Goal: Task Accomplishment & Management: Manage account settings

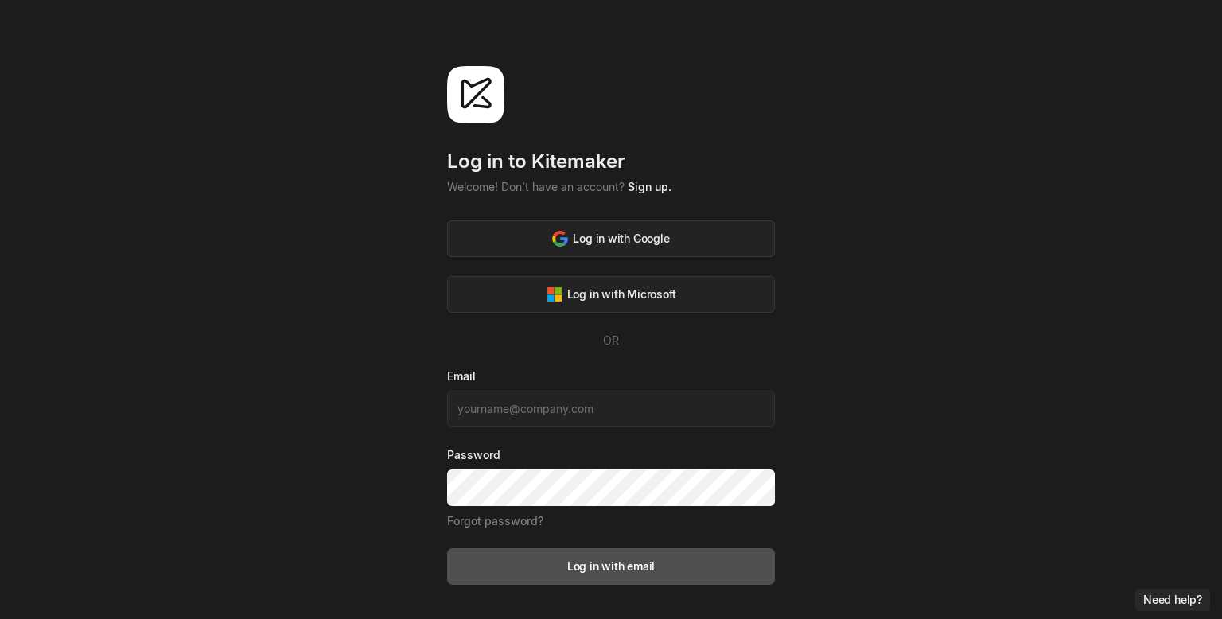
click at [1165, 600] on button "Need help?" at bounding box center [1172, 600] width 75 height 22
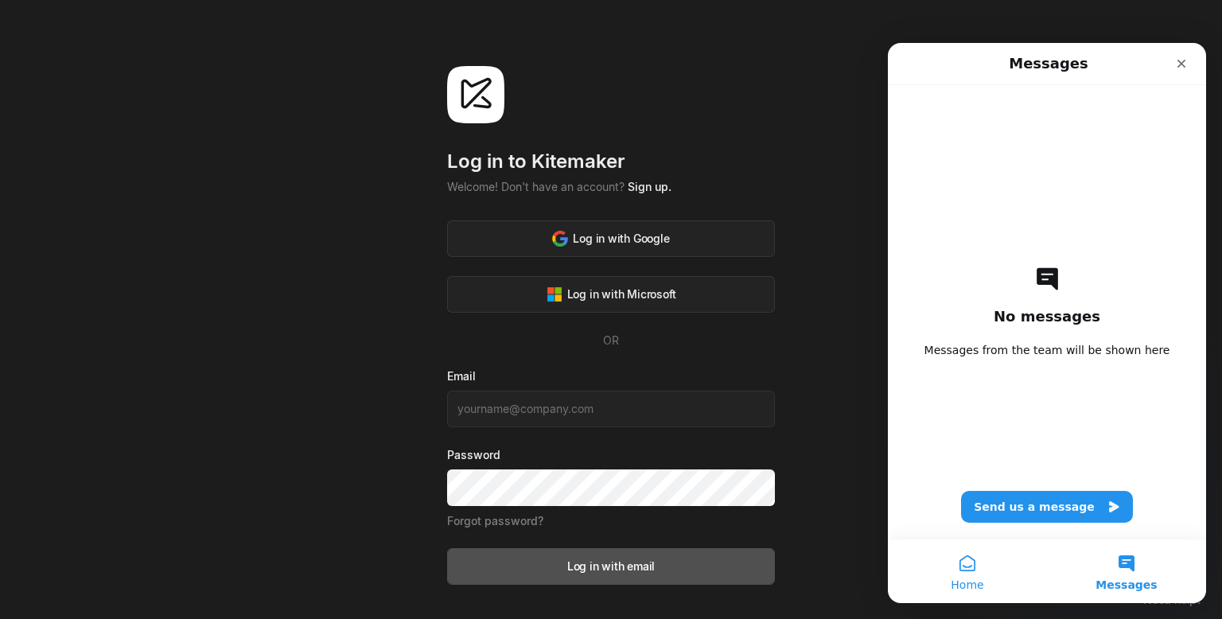
click at [982, 564] on button "Home" at bounding box center [967, 571] width 159 height 64
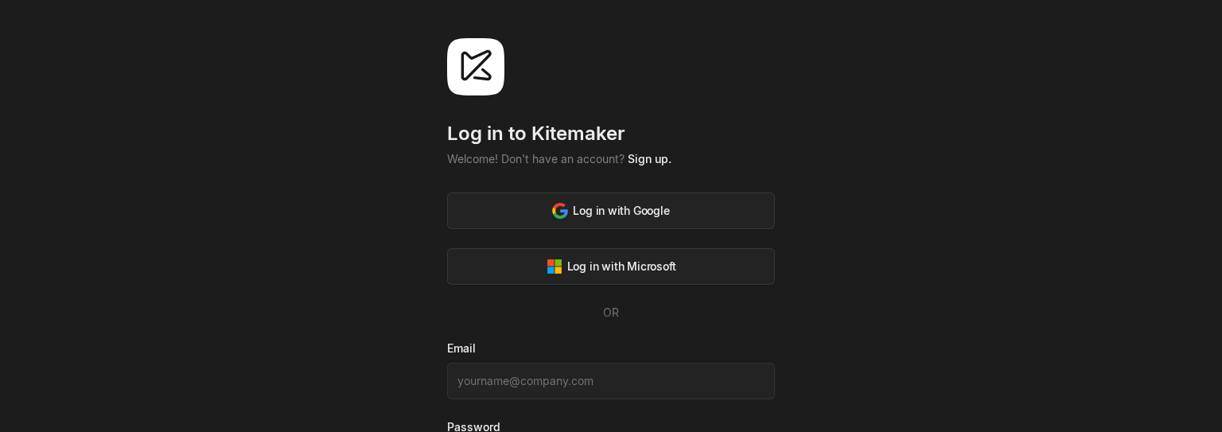
scroll to position [162, 0]
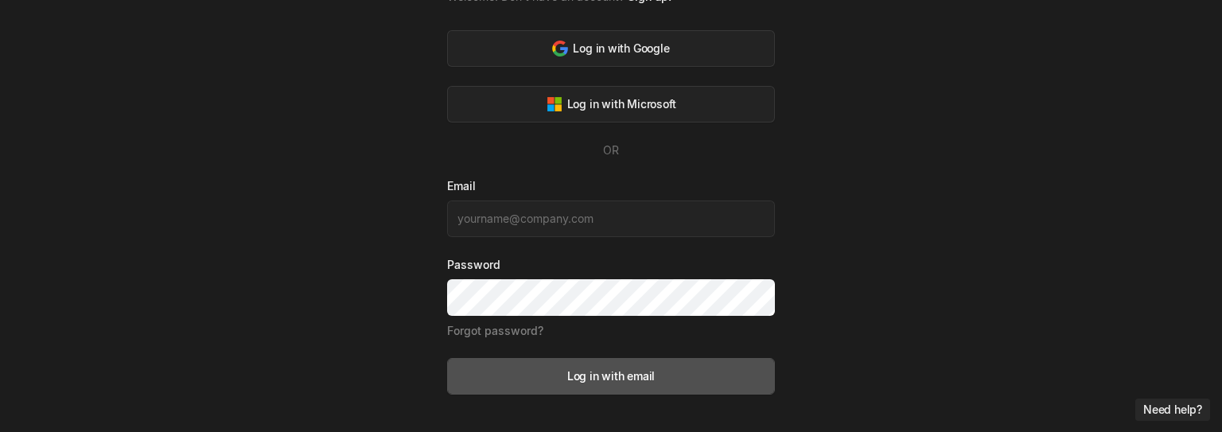
click at [1163, 410] on button "Need help?" at bounding box center [1172, 410] width 75 height 22
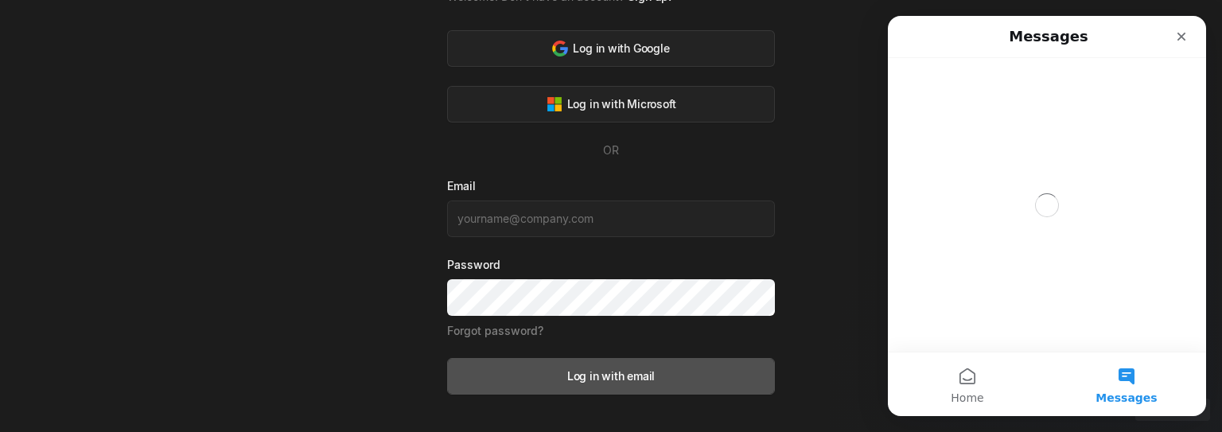
scroll to position [0, 0]
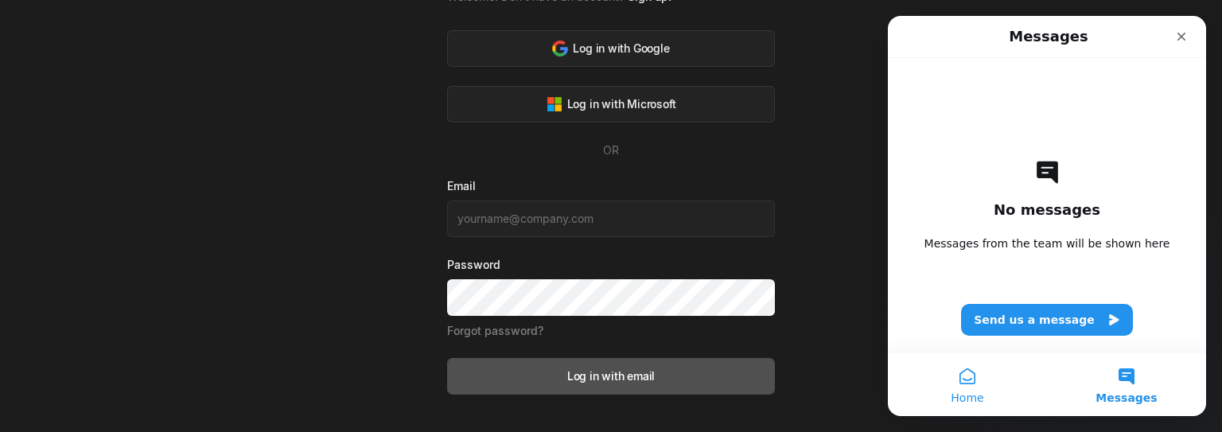
click at [981, 394] on span "Home" at bounding box center [967, 397] width 33 height 11
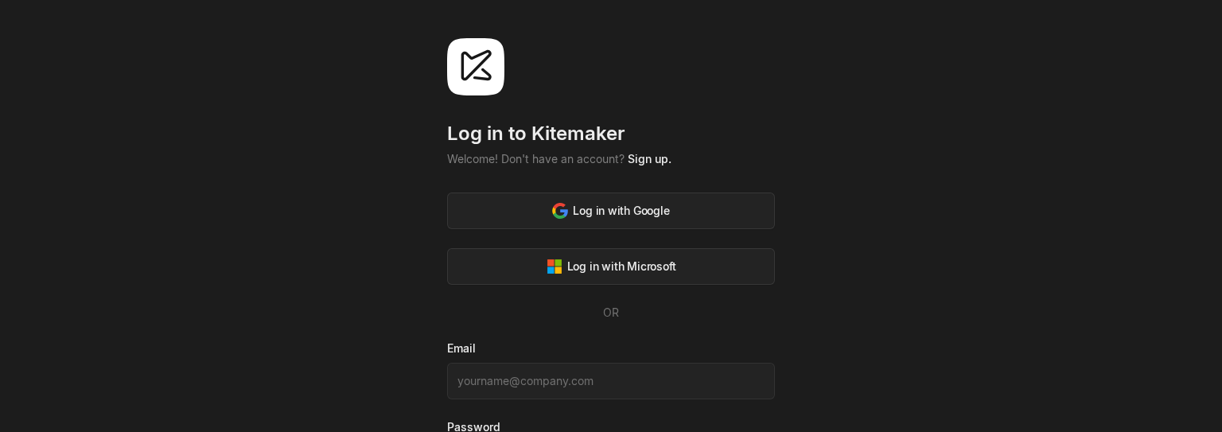
scroll to position [162, 0]
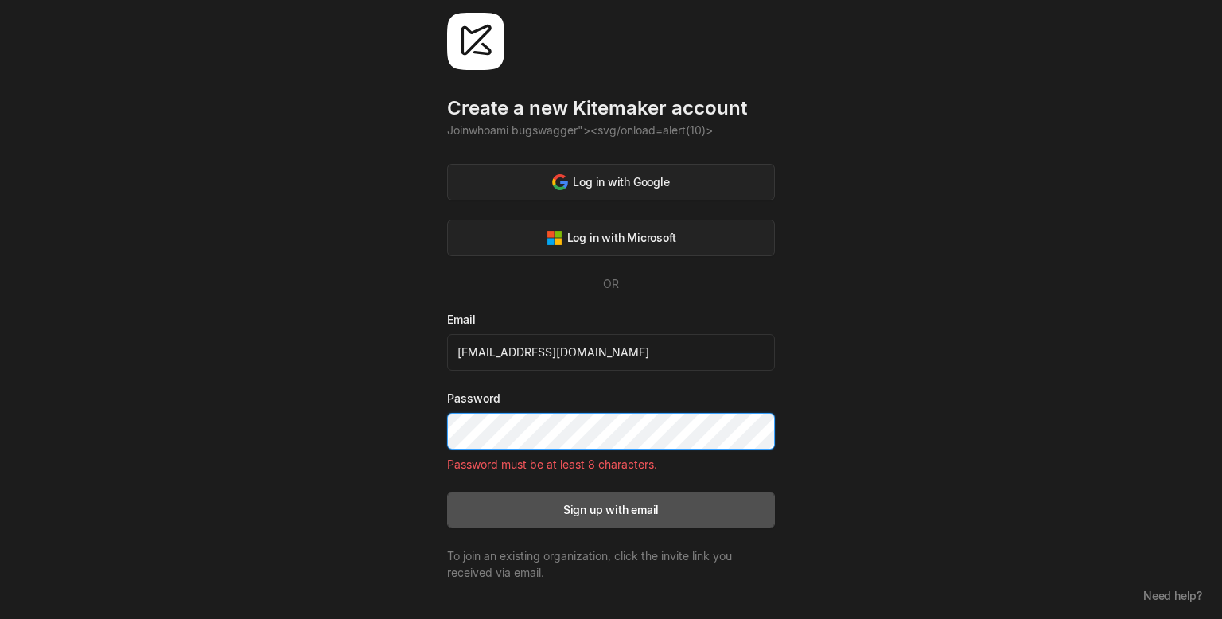
scroll to position [29, 0]
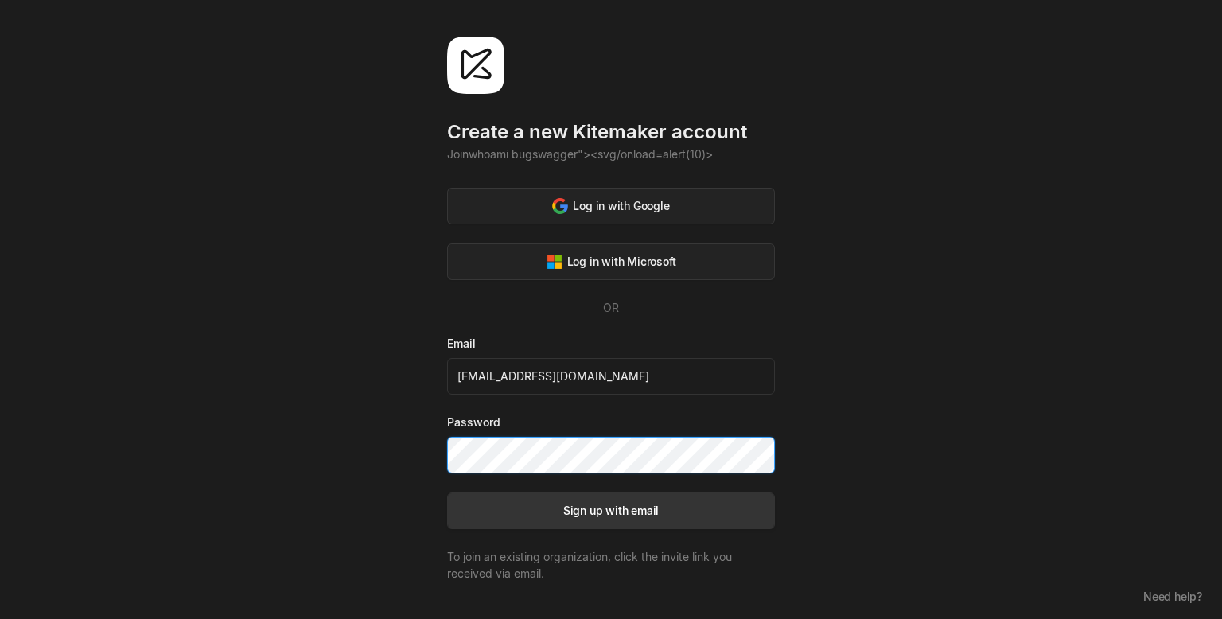
click at [632, 431] on div "Sign up with email" at bounding box center [610, 510] width 95 height 17
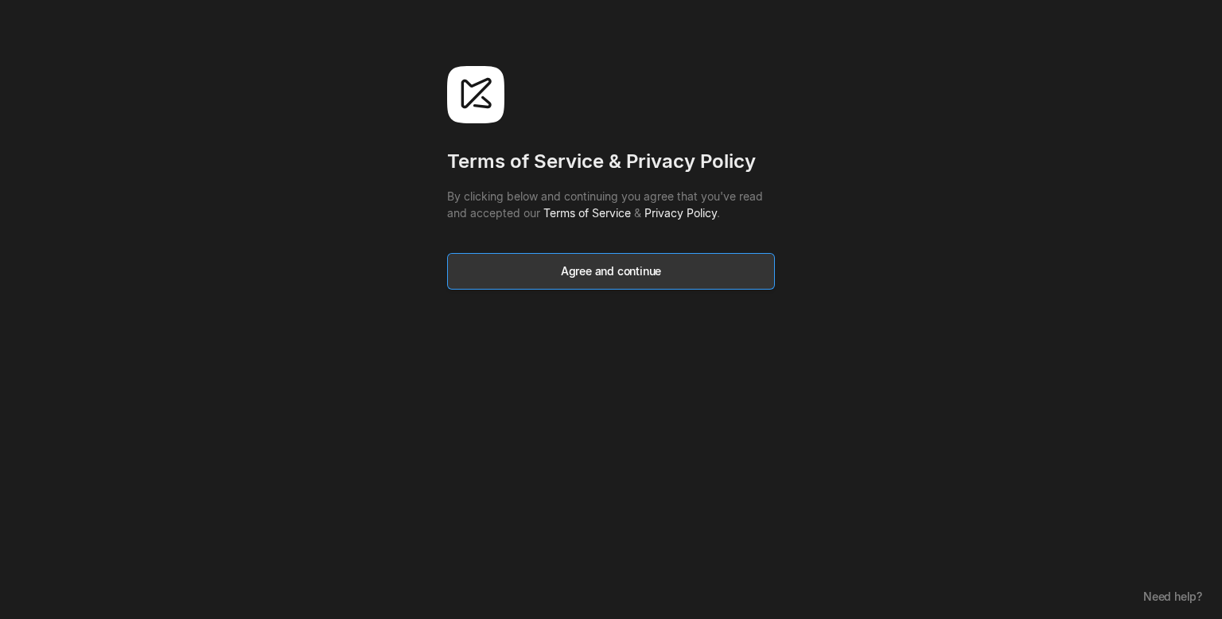
click at [606, 275] on div "Agree and continue" at bounding box center [611, 271] width 100 height 17
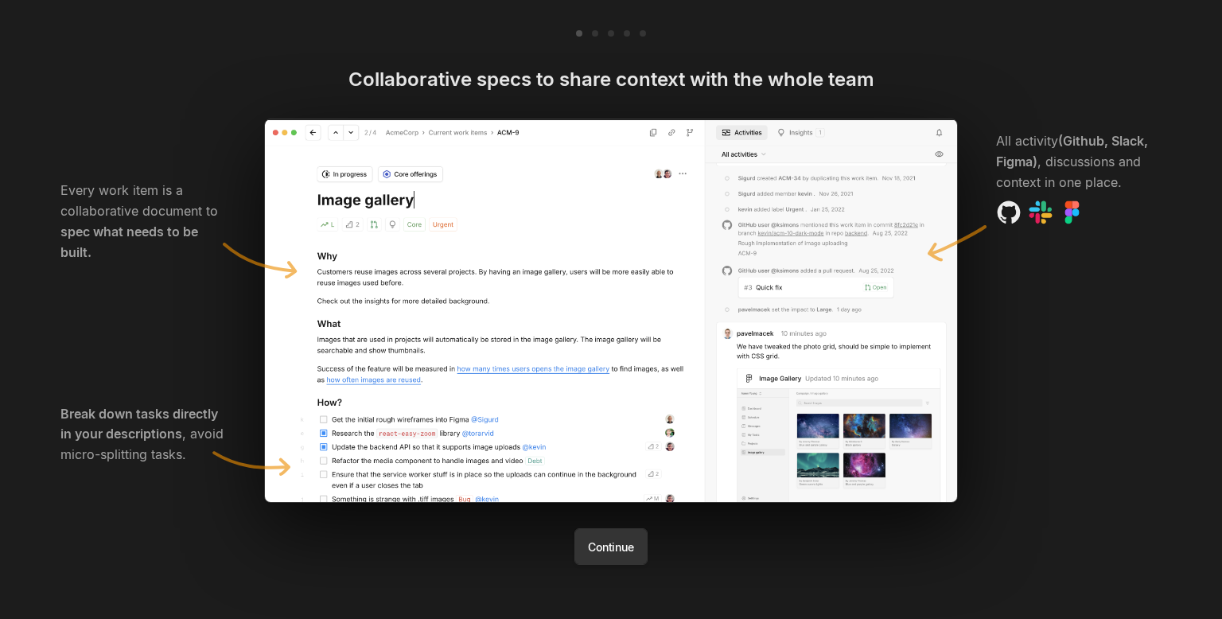
click at [615, 431] on button "Continue" at bounding box center [610, 546] width 72 height 37
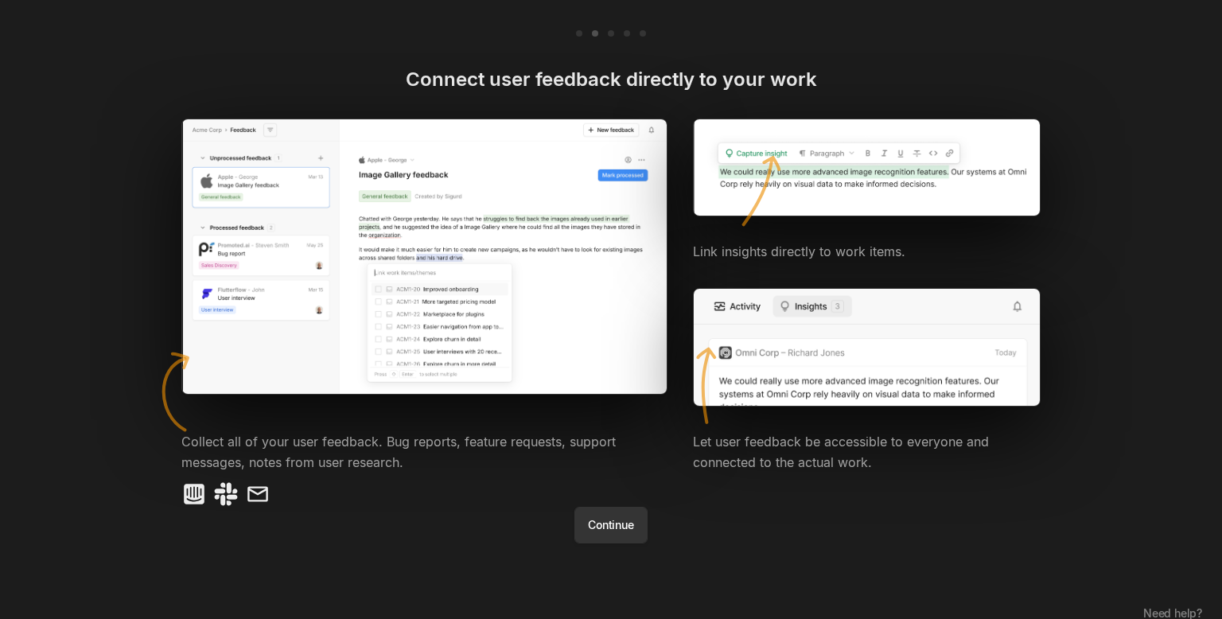
click at [622, 431] on button "Continue" at bounding box center [610, 525] width 72 height 37
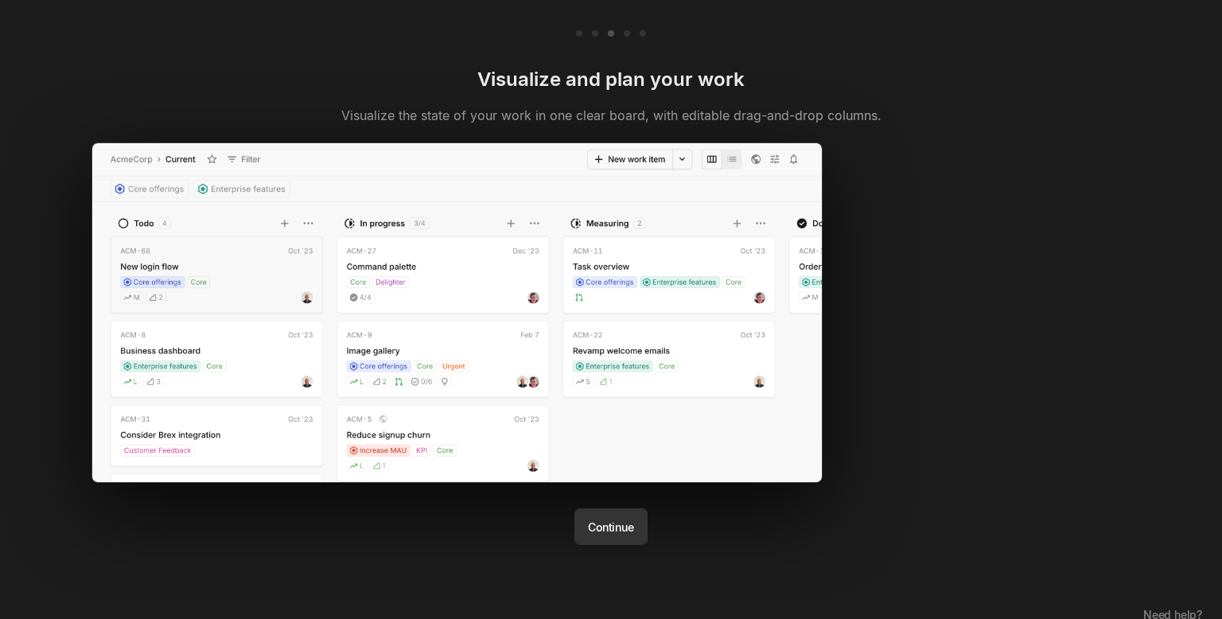
click at [622, 431] on button "Continue" at bounding box center [610, 526] width 72 height 37
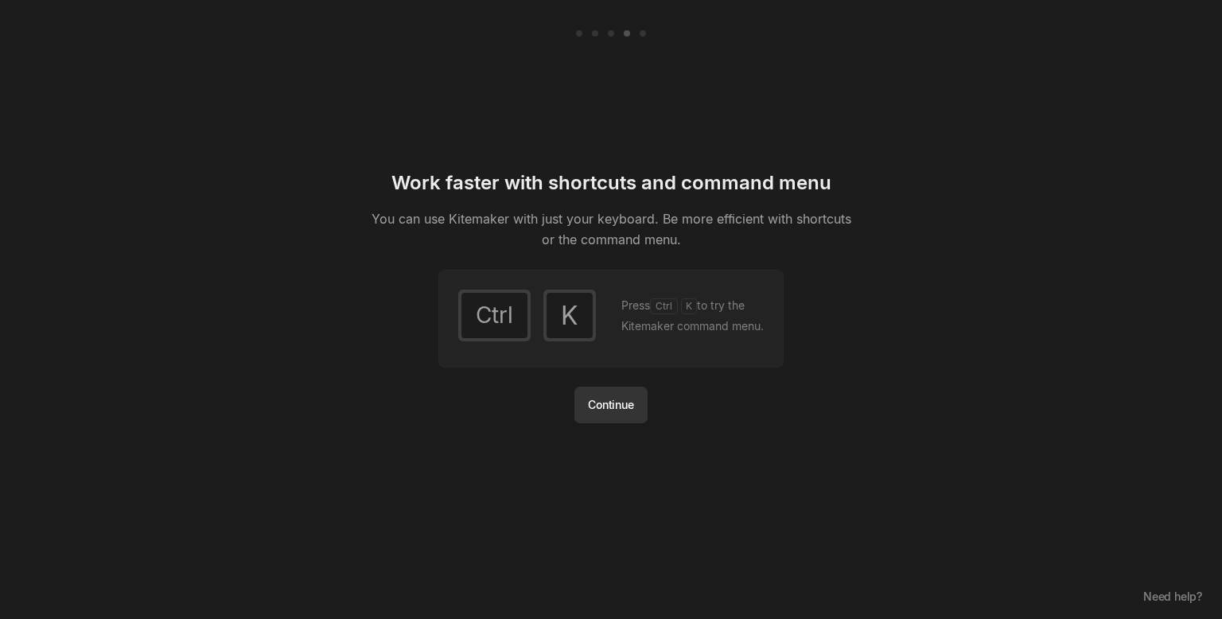
click at [605, 410] on button "Continue" at bounding box center [610, 405] width 72 height 37
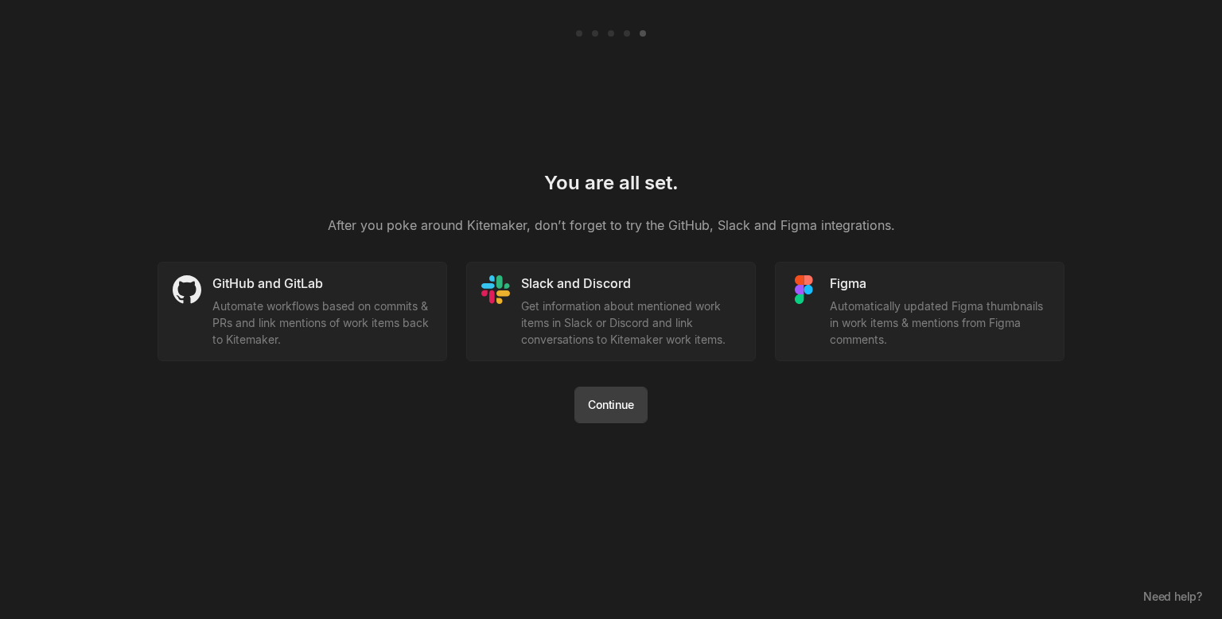
click at [602, 412] on button "Continue" at bounding box center [610, 405] width 72 height 37
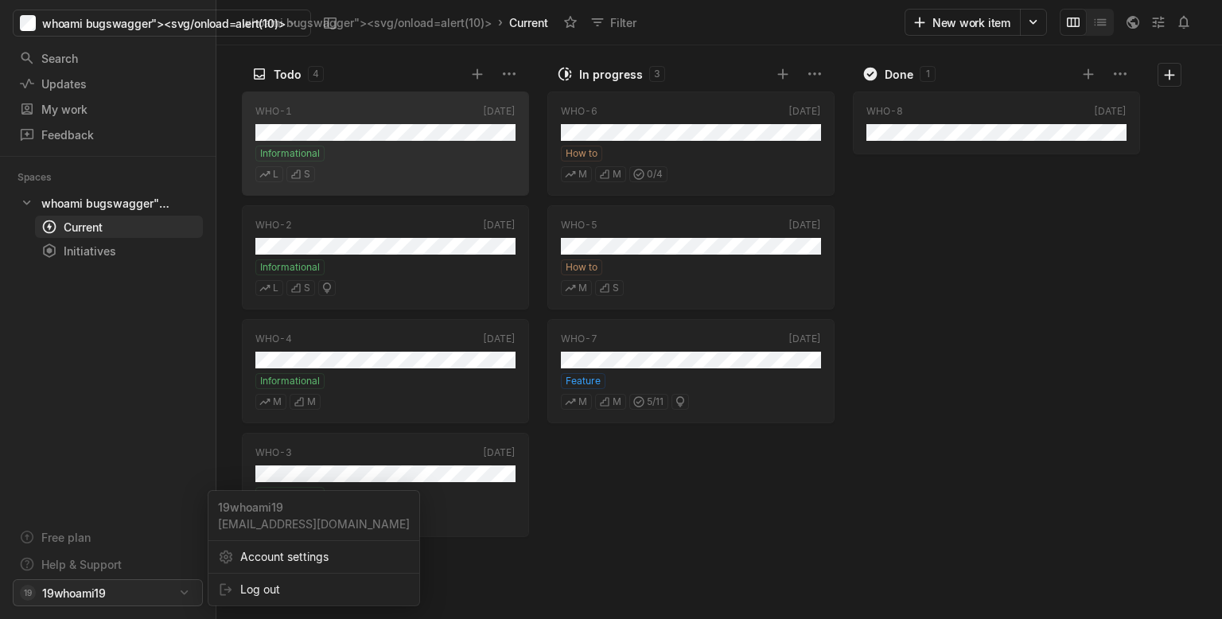
click at [102, 431] on html "whoami bugswagger"><svg/onload=alert(10)> Search / Updates g then u My work = F…" at bounding box center [611, 309] width 1222 height 619
click at [298, 431] on span "Account settings" at bounding box center [324, 556] width 169 height 25
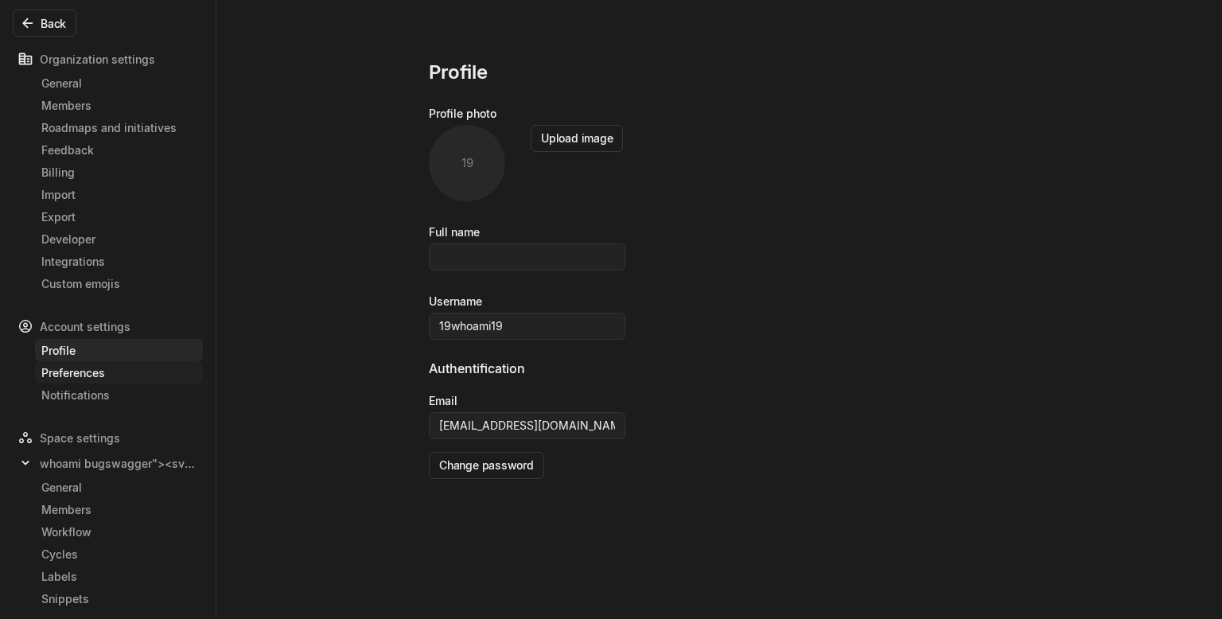
click at [104, 375] on div "Preferences" at bounding box center [118, 372] width 155 height 17
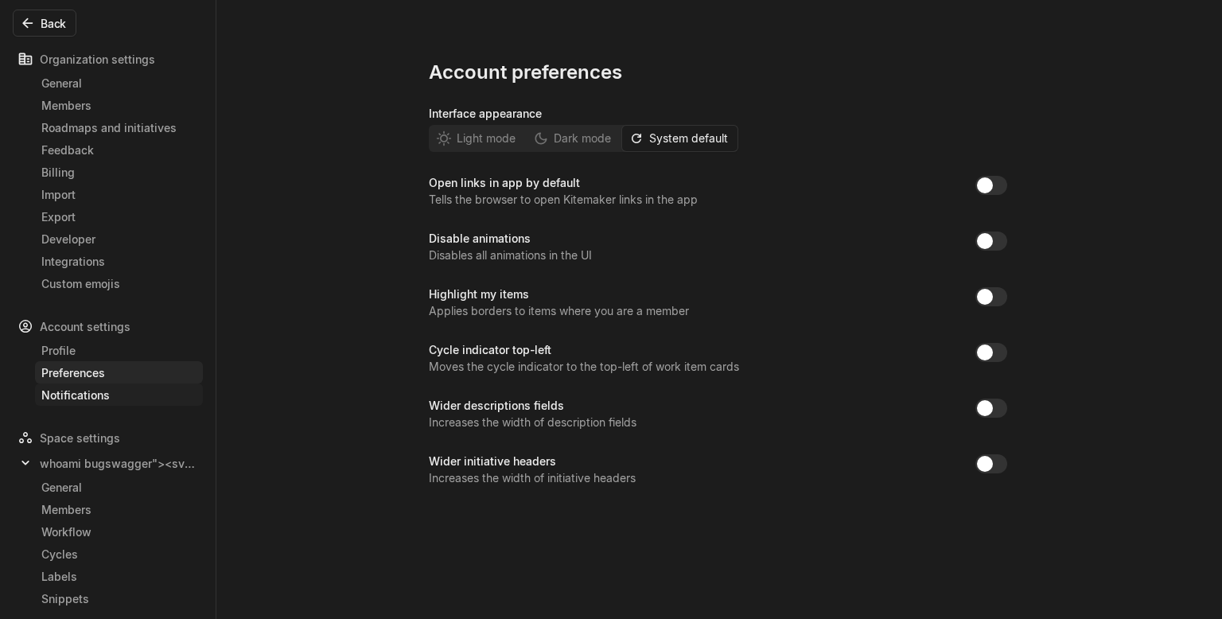
click at [104, 390] on div "Notifications" at bounding box center [118, 395] width 155 height 17
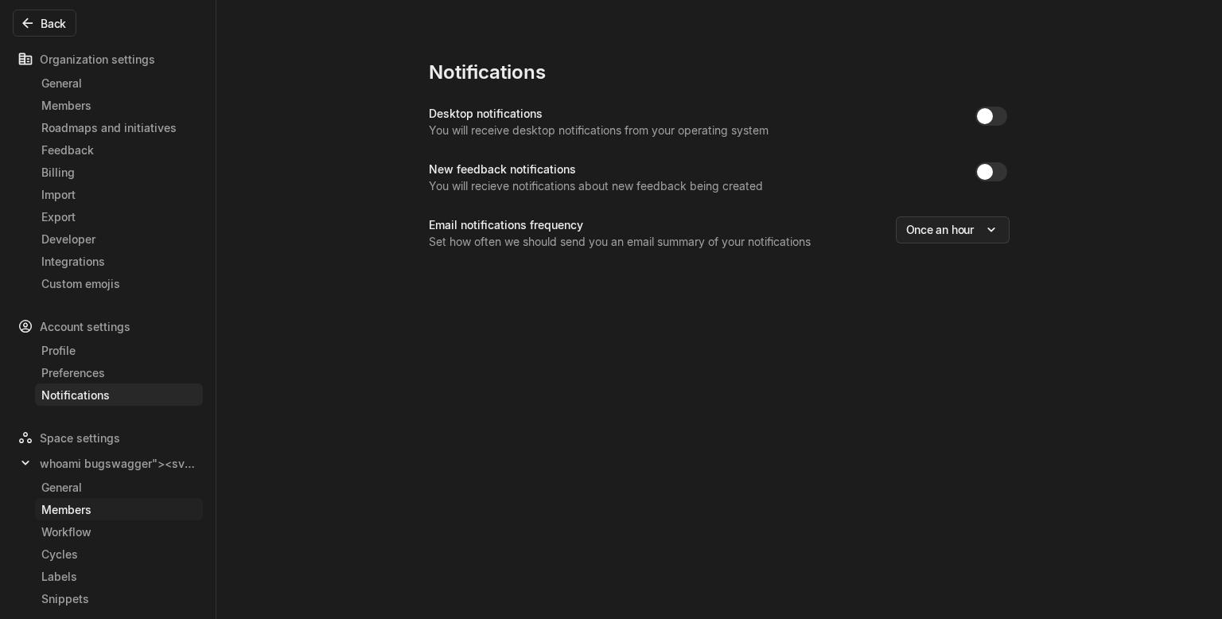
click at [97, 431] on div "Members" at bounding box center [118, 509] width 155 height 17
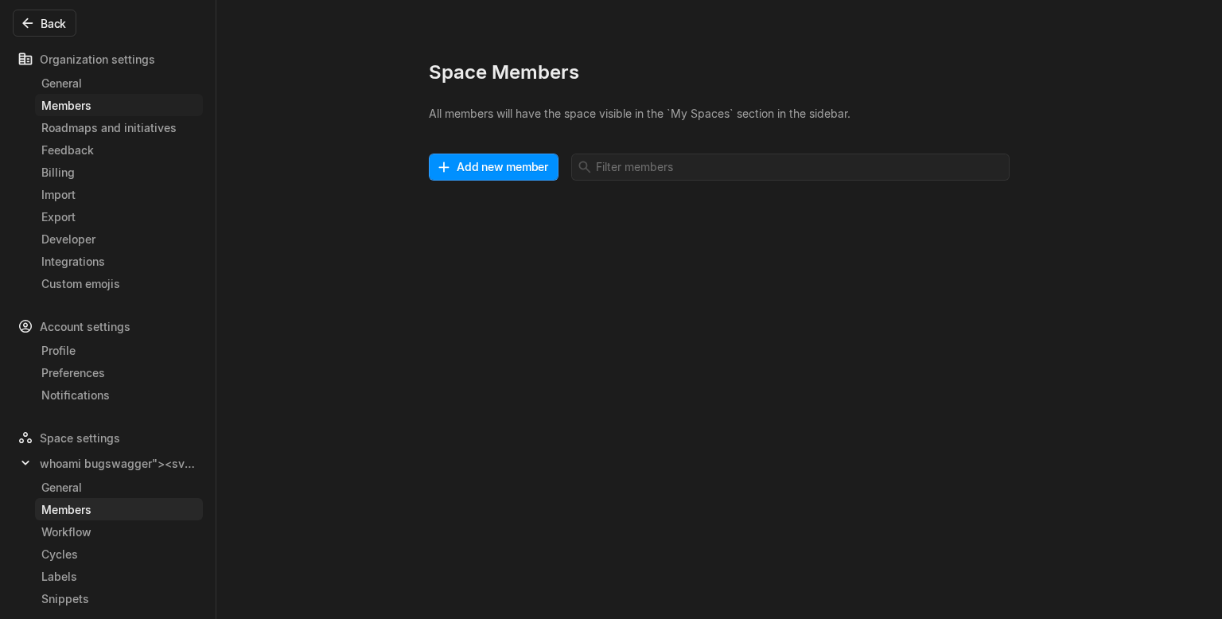
click at [113, 102] on div "Members" at bounding box center [118, 105] width 155 height 17
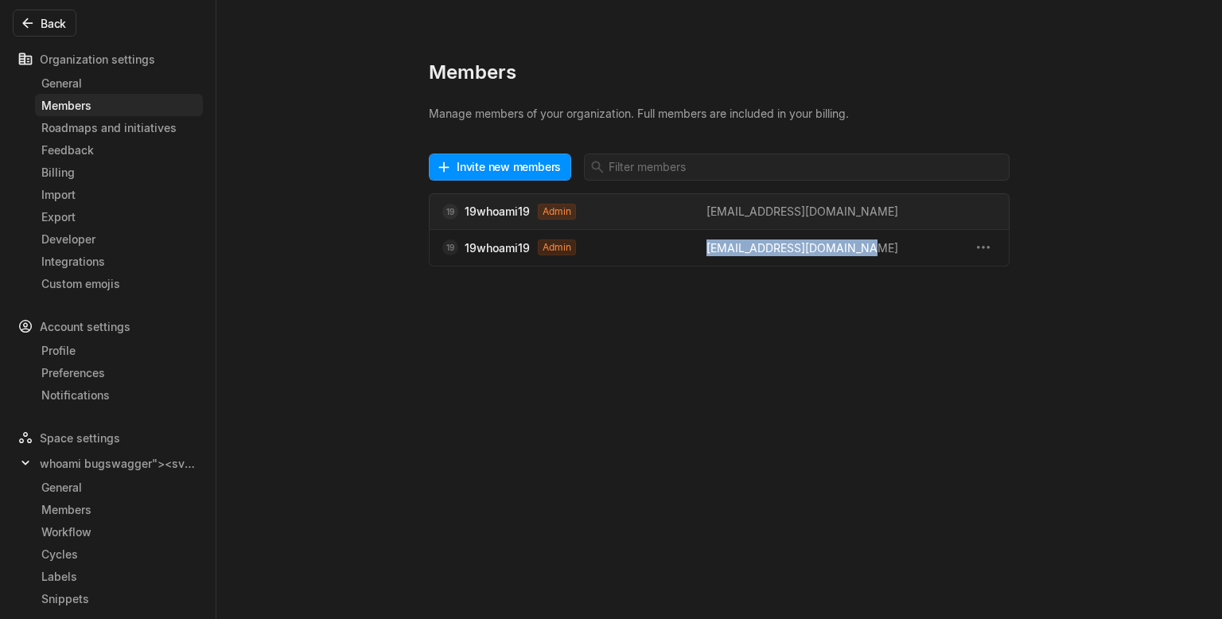
drag, startPoint x: 698, startPoint y: 247, endPoint x: 876, endPoint y: 249, distance: 178.2
click at [876, 249] on div "19 19whoami19 Admin 19whoami19@buswagger.tech" at bounding box center [706, 247] width 528 height 17
copy div "19whoami19@buswagger.tech"
click at [107, 54] on div "Organization settings" at bounding box center [108, 58] width 190 height 25
click at [42, 19] on button "Back" at bounding box center [45, 23] width 64 height 27
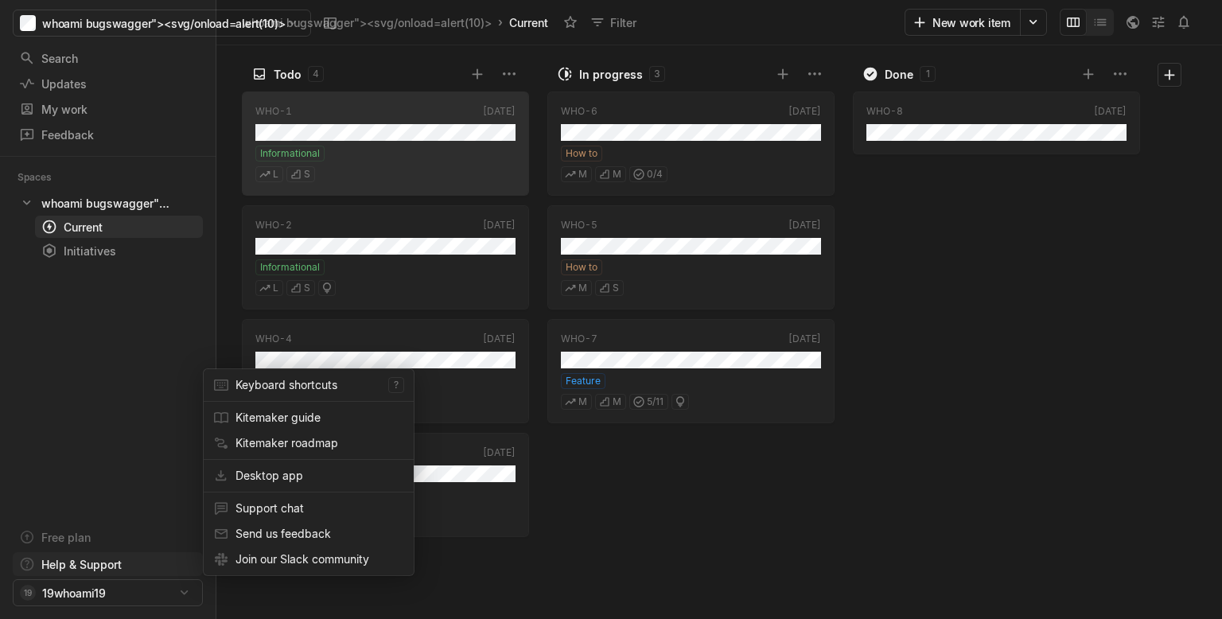
click at [94, 560] on html "whoami bugswagger"><svg/onload=alert(10)> Search / Updates g then u My work = F…" at bounding box center [611, 309] width 1222 height 619
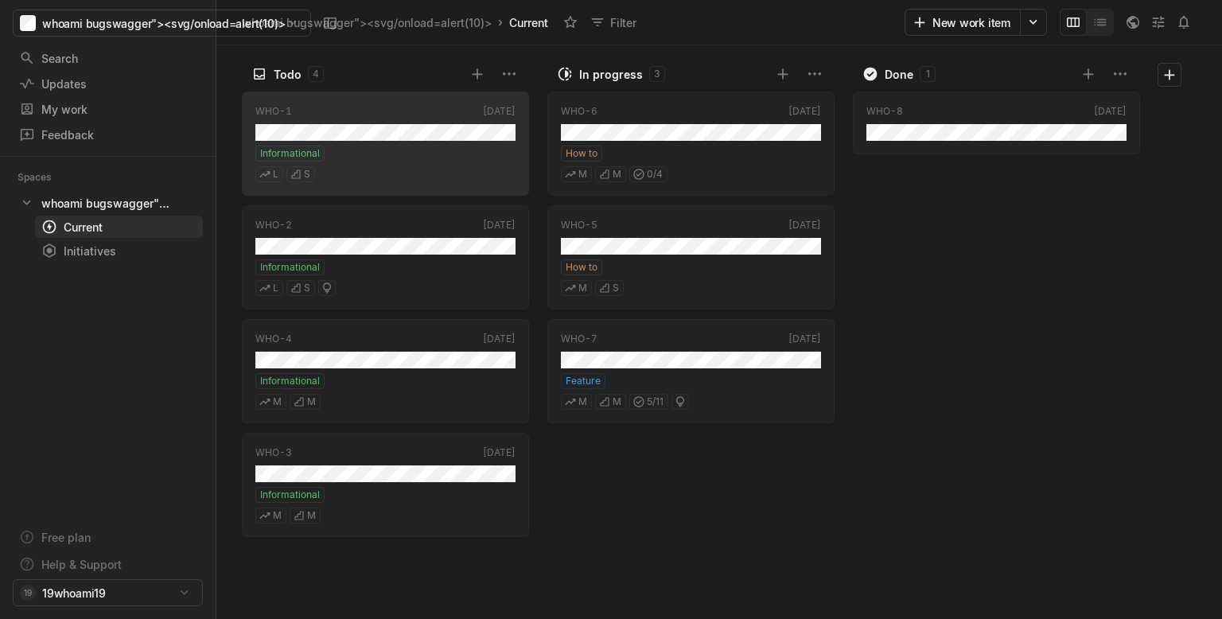
click at [663, 555] on html "whoami bugswagger"><svg/onload=alert(10)> Search / Updates g then u My work = F…" at bounding box center [611, 309] width 1222 height 619
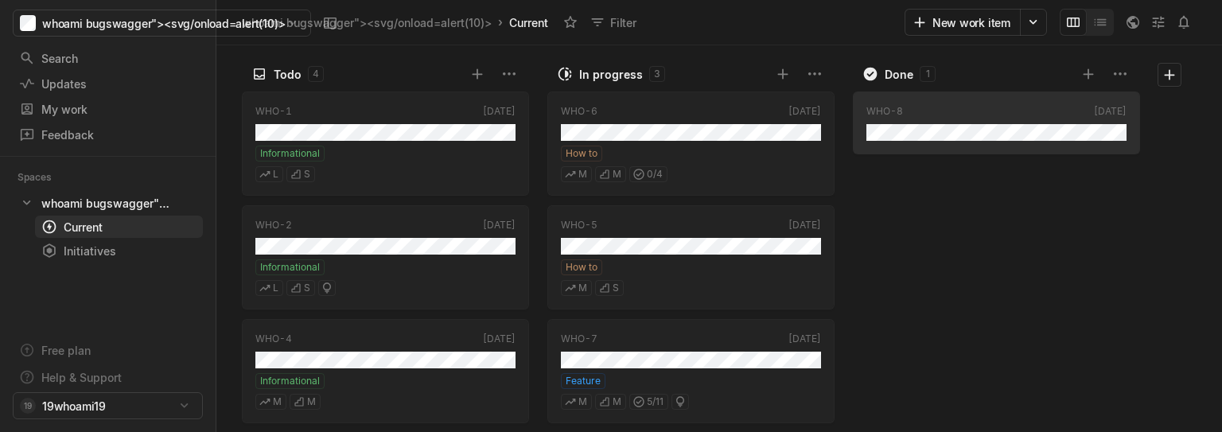
click at [1061, 233] on div "WHO-8 Today" at bounding box center [1000, 259] width 294 height 345
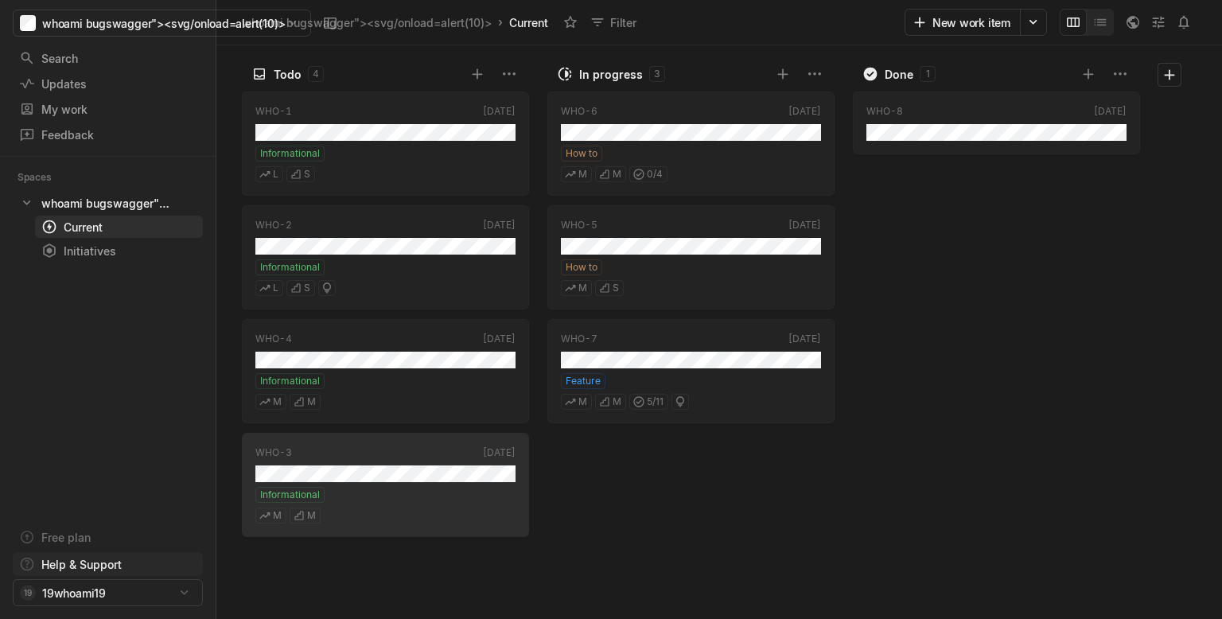
click at [81, 563] on html "whoami bugswagger"><svg/onload=alert(10)> Search / Updates g then u My work = F…" at bounding box center [611, 309] width 1222 height 619
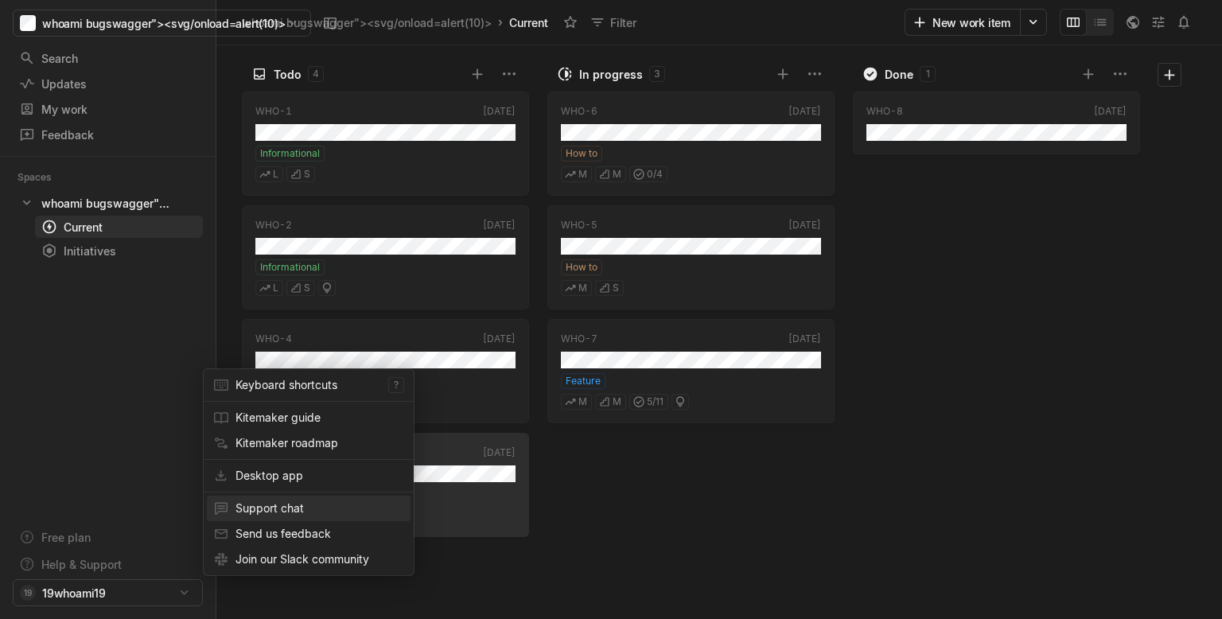
click at [285, 504] on span "Support chat" at bounding box center [319, 508] width 169 height 25
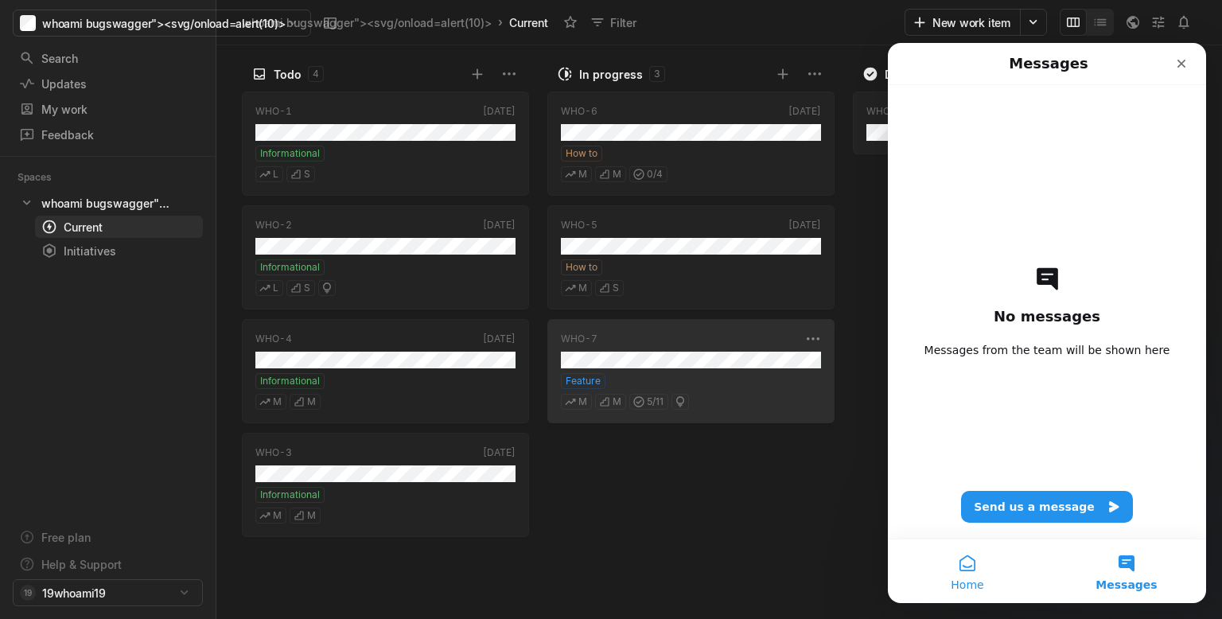
click at [963, 572] on button "Home" at bounding box center [967, 571] width 159 height 64
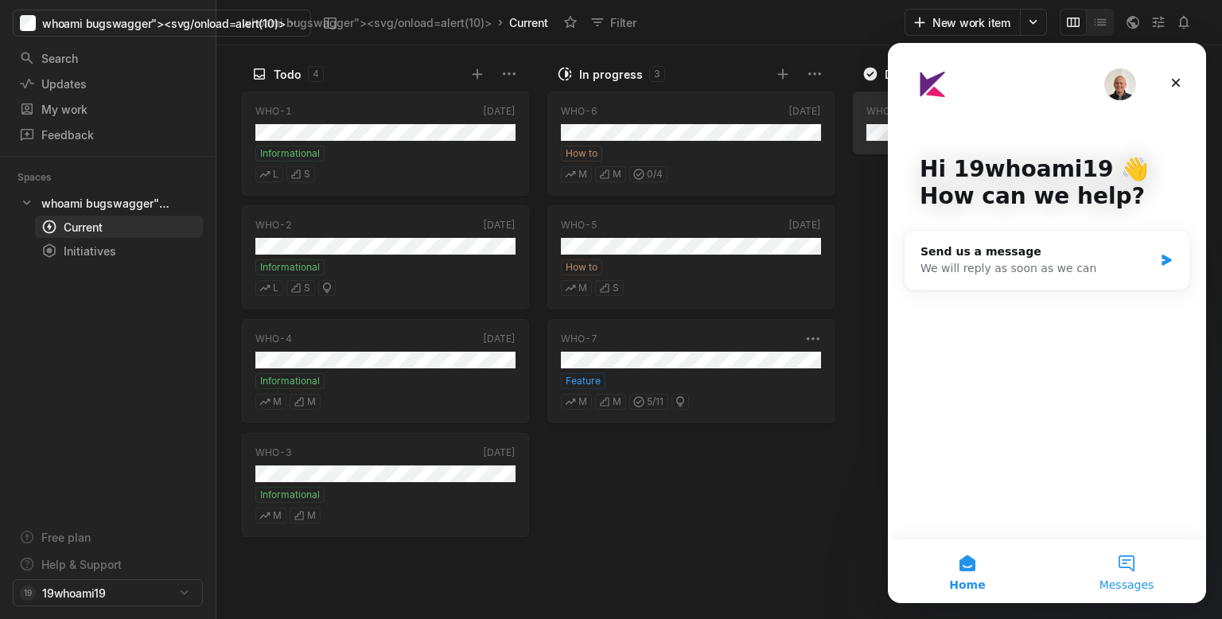
click at [1118, 570] on button "Messages" at bounding box center [1126, 571] width 159 height 64
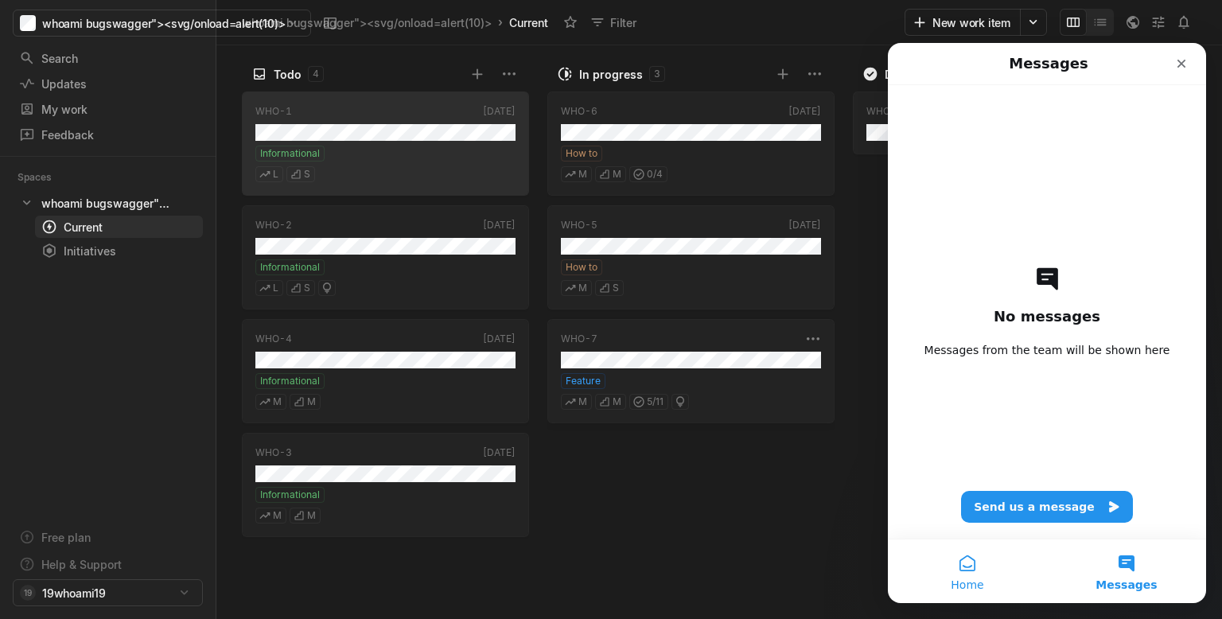
click at [974, 574] on button "Home" at bounding box center [967, 571] width 159 height 64
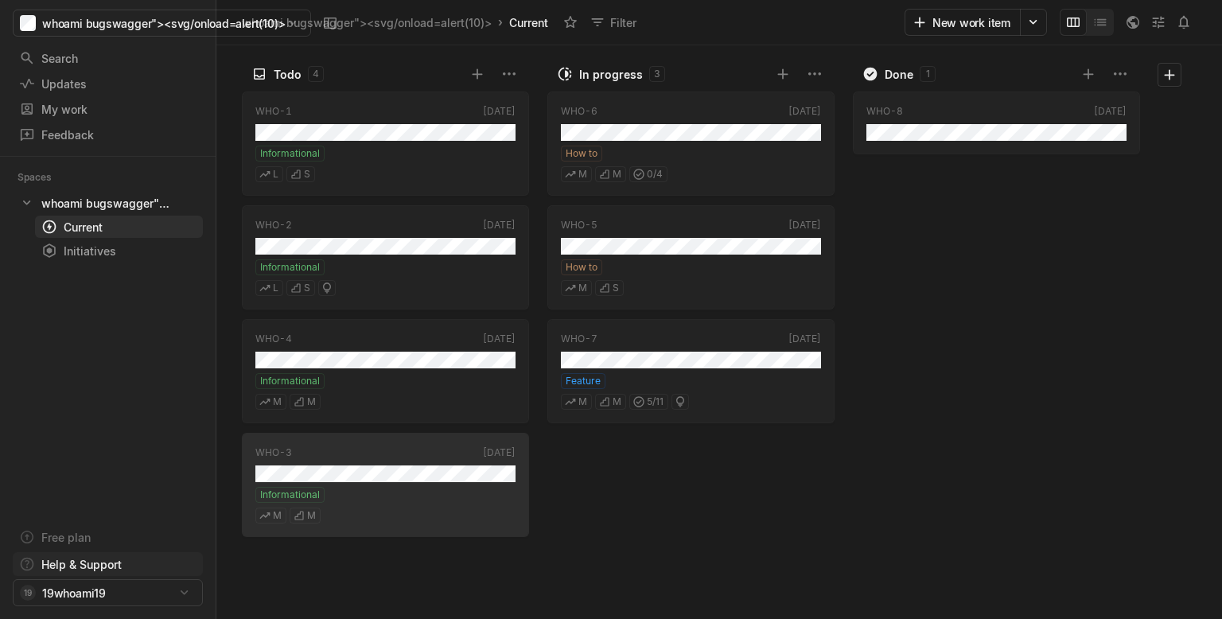
click at [82, 568] on html "whoami bugswagger"><svg/onload=alert(10)> Search / Updates g then u My work = F…" at bounding box center [611, 309] width 1222 height 619
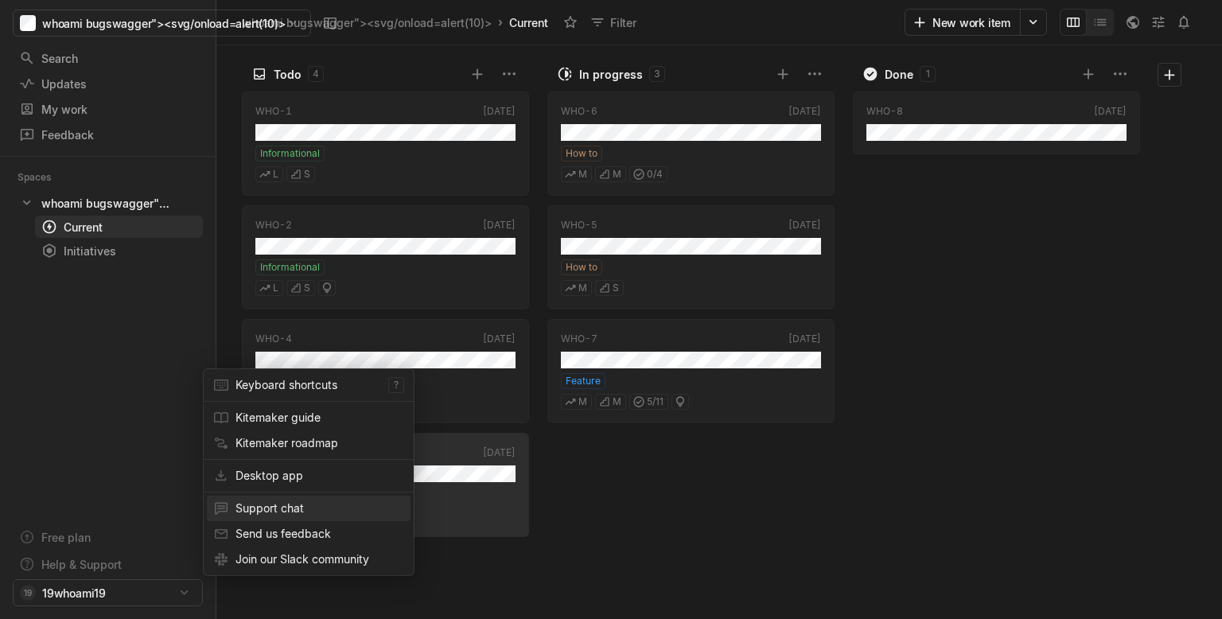
click at [249, 506] on span "Support chat" at bounding box center [319, 508] width 169 height 25
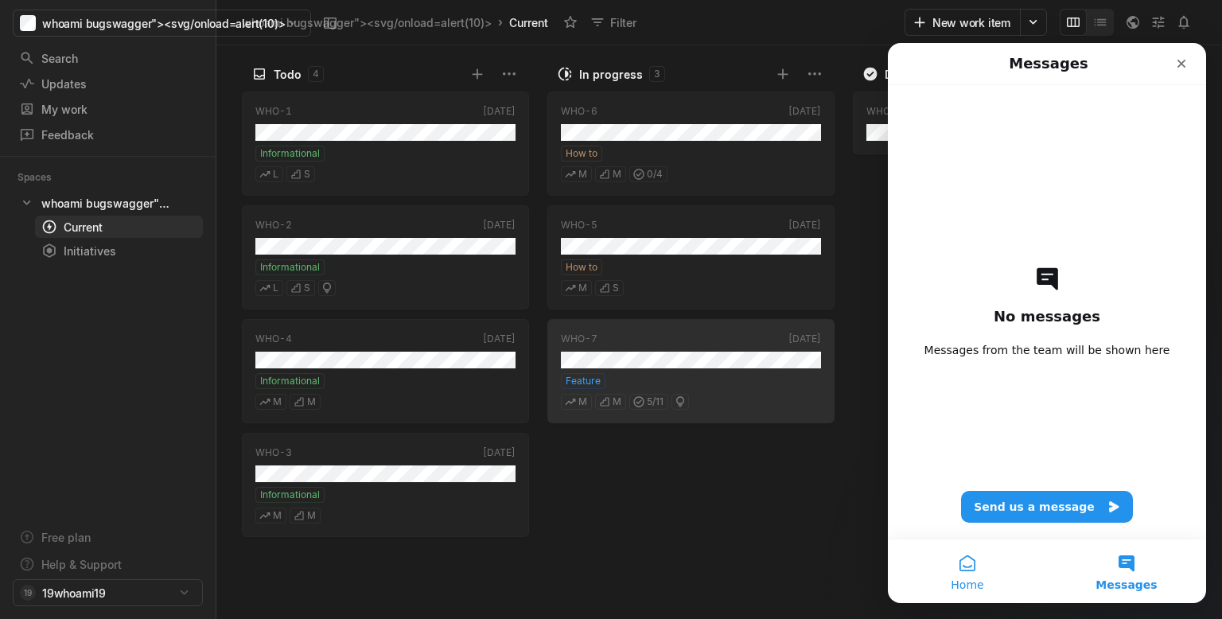
click at [972, 579] on span "Home" at bounding box center [967, 584] width 33 height 11
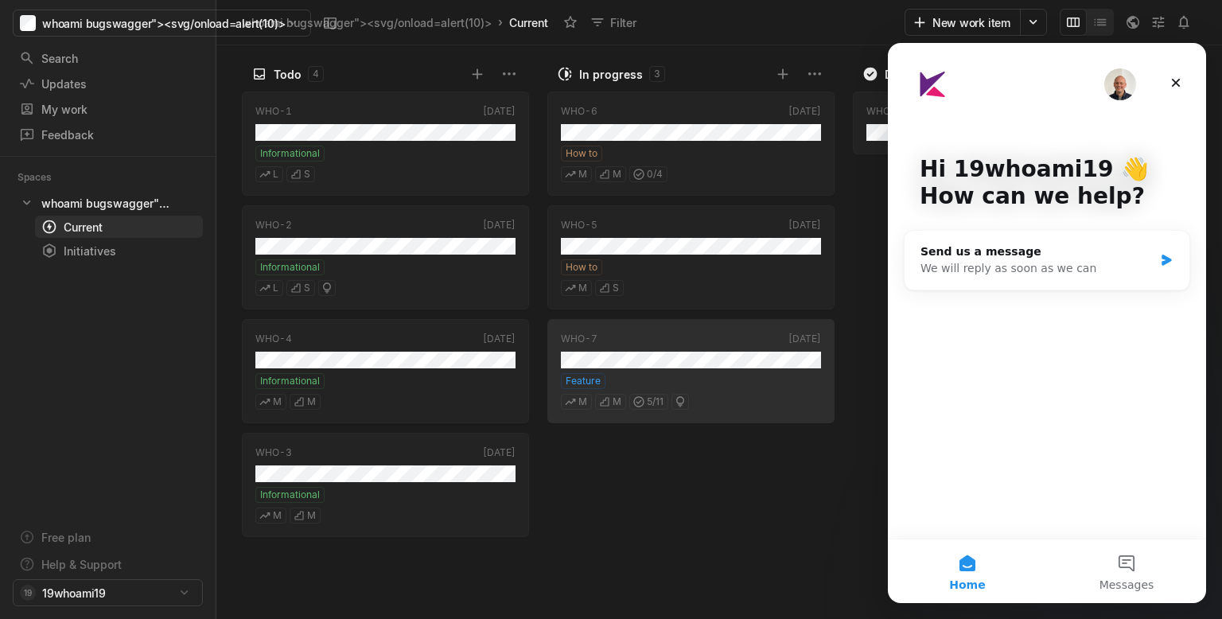
click at [701, 488] on div "WHO-6 Today How to M M 0 / 4 WHO-5 Today How to M S WHO-7 Today Feature M M 5 /…" at bounding box center [694, 353] width 294 height 532
click at [1172, 89] on div "Close" at bounding box center [1175, 82] width 29 height 29
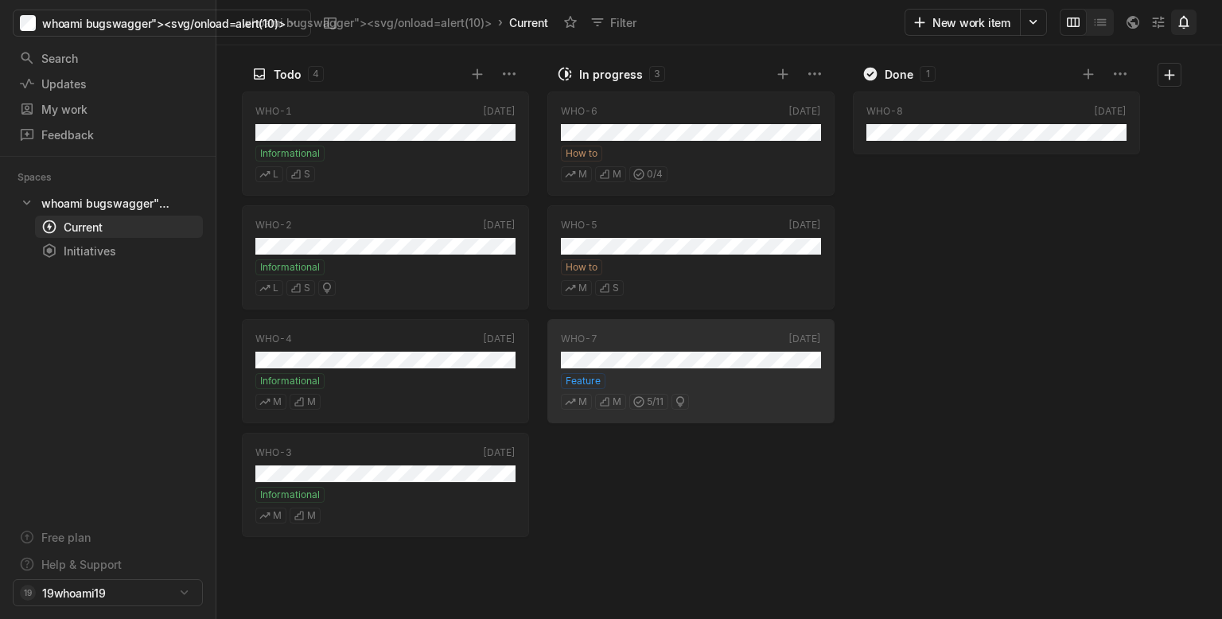
click at [1187, 14] on button at bounding box center [1183, 22] width 25 height 25
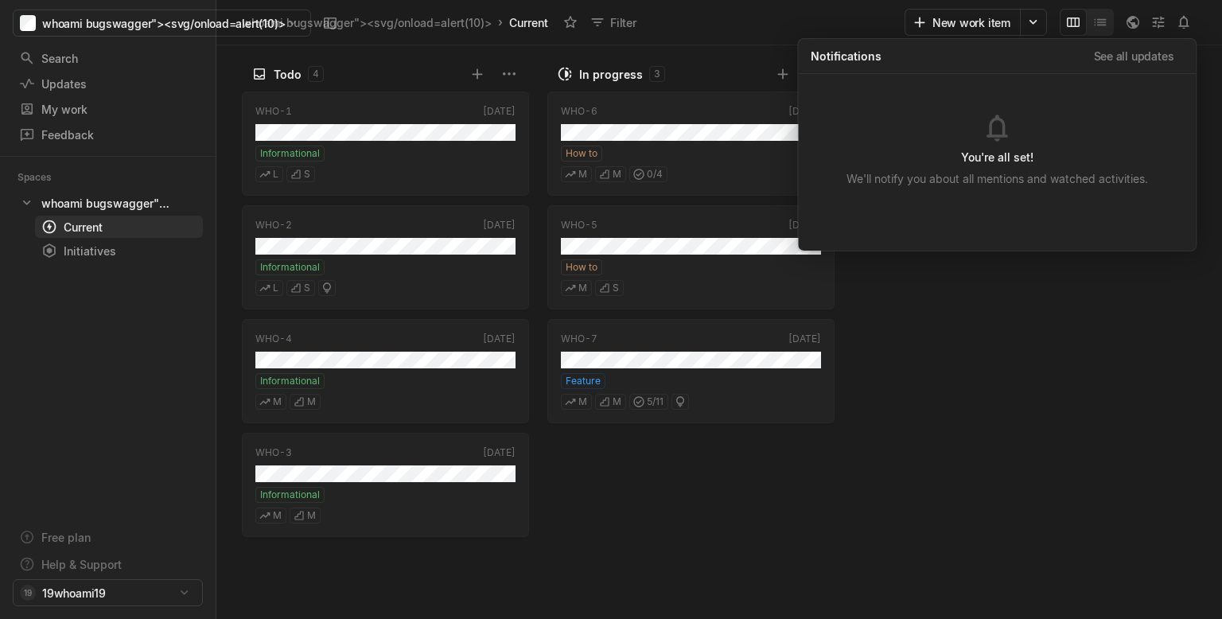
drag, startPoint x: 987, startPoint y: 401, endPoint x: 955, endPoint y: 401, distance: 31.8
click at [982, 401] on div "WHO-8 Today" at bounding box center [1000, 353] width 294 height 532
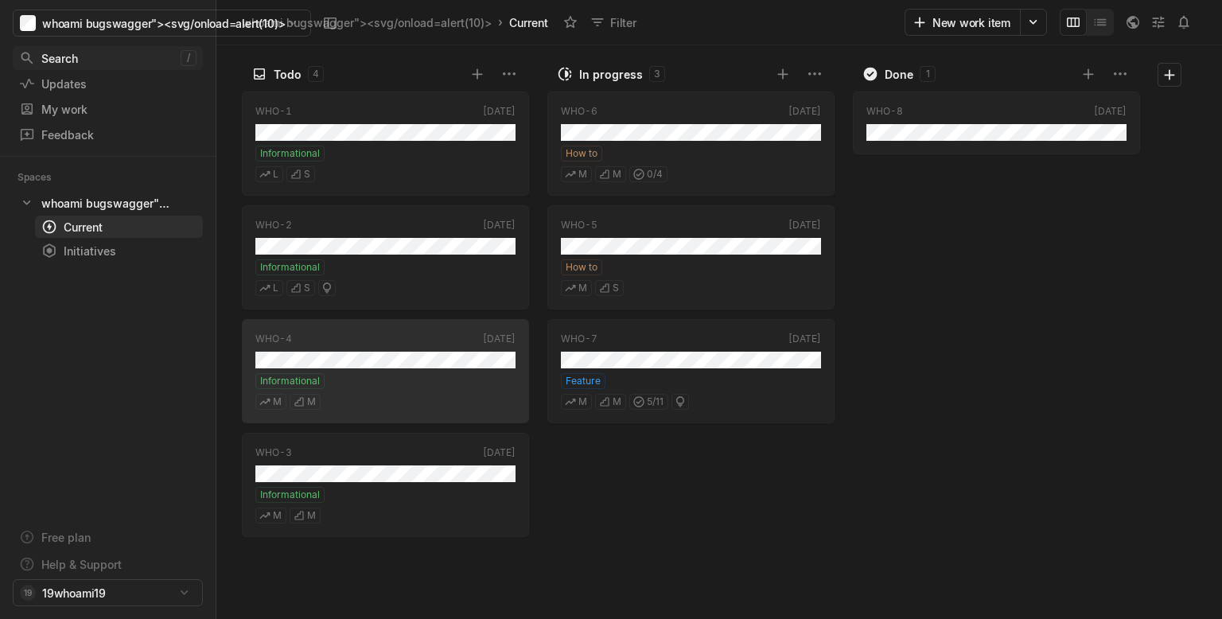
click at [78, 56] on div "Search" at bounding box center [99, 58] width 161 height 17
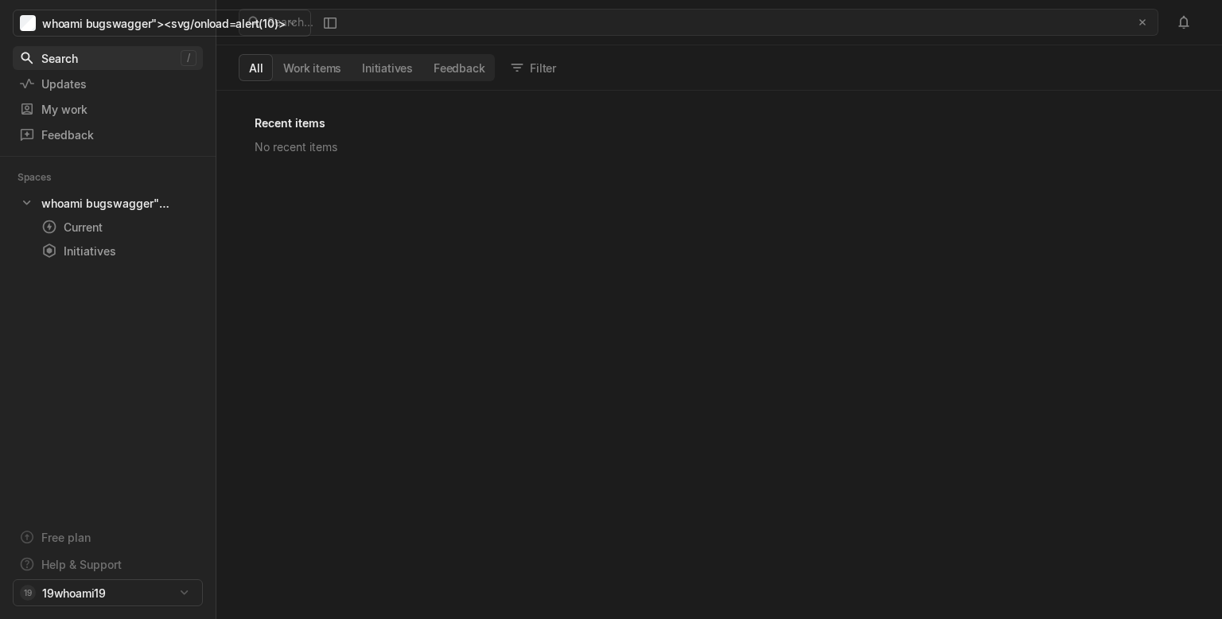
scroll to position [528, 1005]
click at [383, 18] on div "Search... ﻿" at bounding box center [694, 22] width 854 height 25
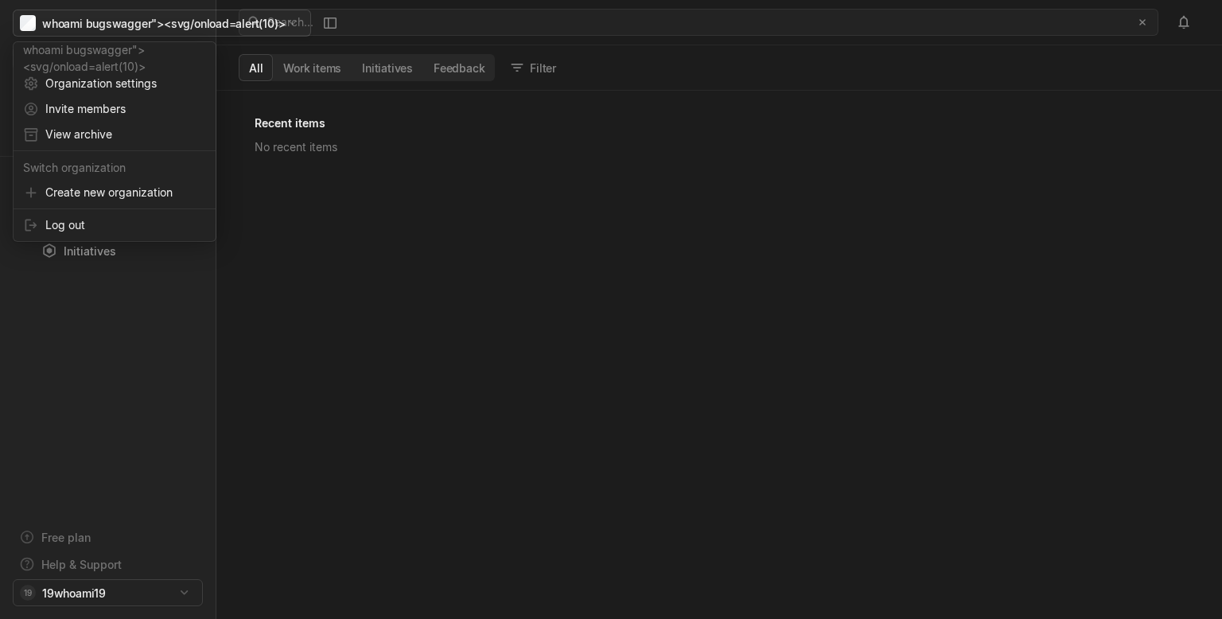
click at [243, 23] on html "whoami bugswagger"><svg/onload=alert(10)> Search / Updates g then u My work = F…" at bounding box center [611, 309] width 1222 height 619
click at [127, 79] on span "Organization settings" at bounding box center [125, 83] width 161 height 25
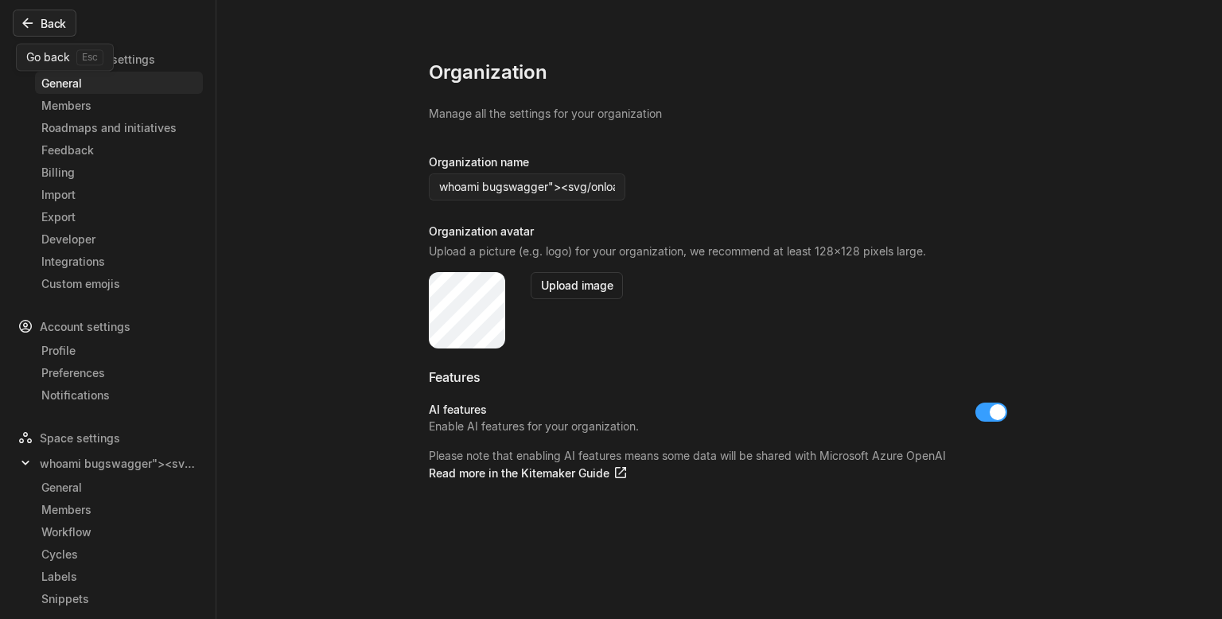
click at [42, 34] on button "Back" at bounding box center [45, 23] width 64 height 27
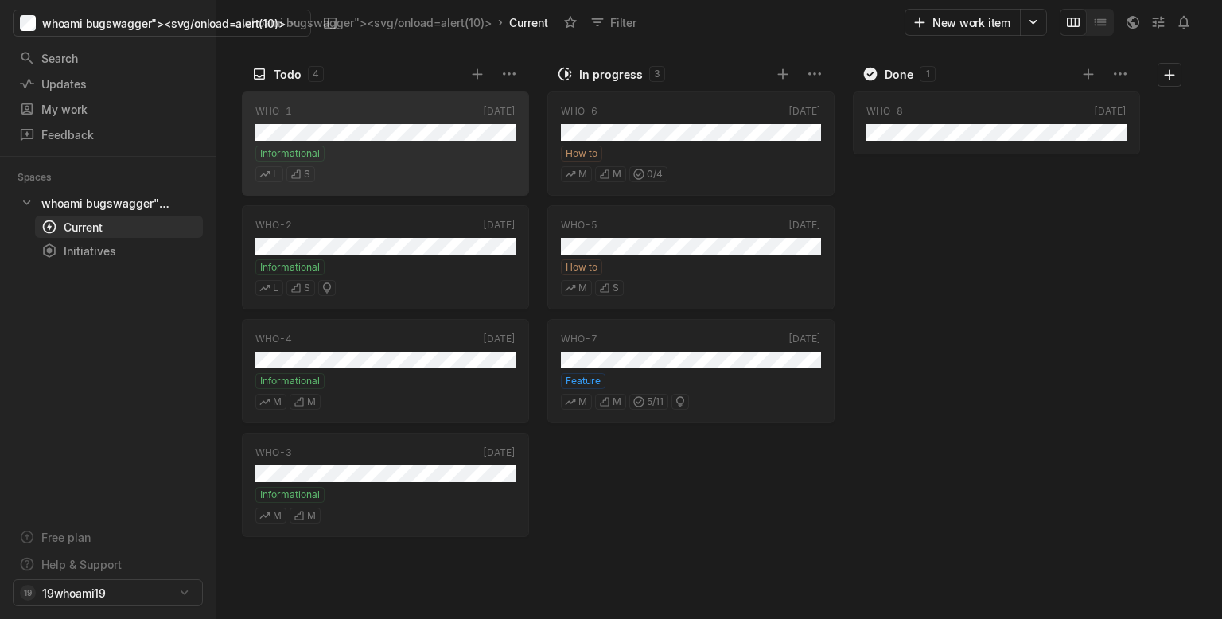
click at [829, 474] on div "WHO-6 Today How to M M 0 / 4 WHO-5 Today How to M S WHO-7 Today Feature M M 5 /…" at bounding box center [694, 353] width 294 height 532
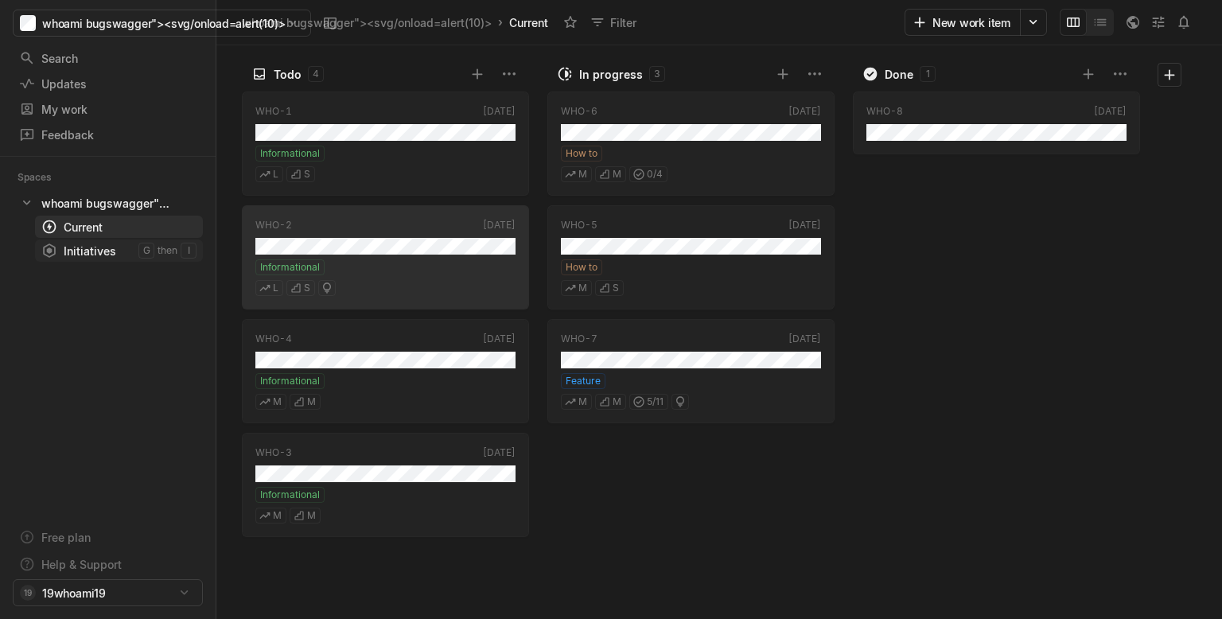
click at [123, 240] on link "Initiatives g then i" at bounding box center [119, 250] width 168 height 22
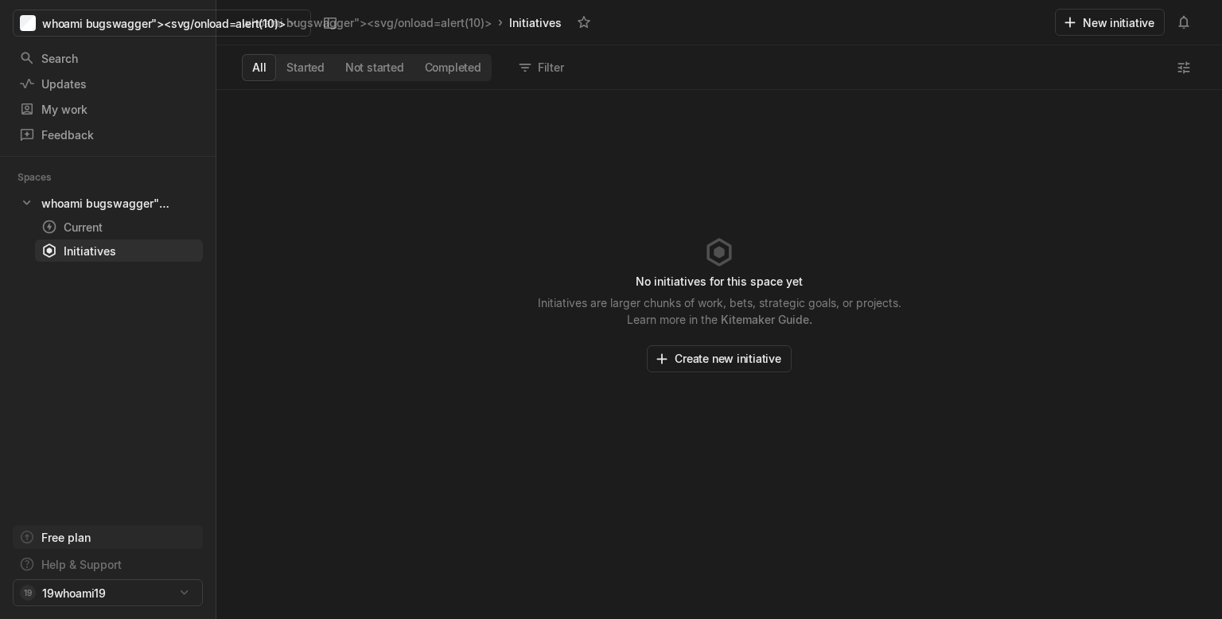
click at [60, 527] on div "Free plan" at bounding box center [108, 537] width 190 height 24
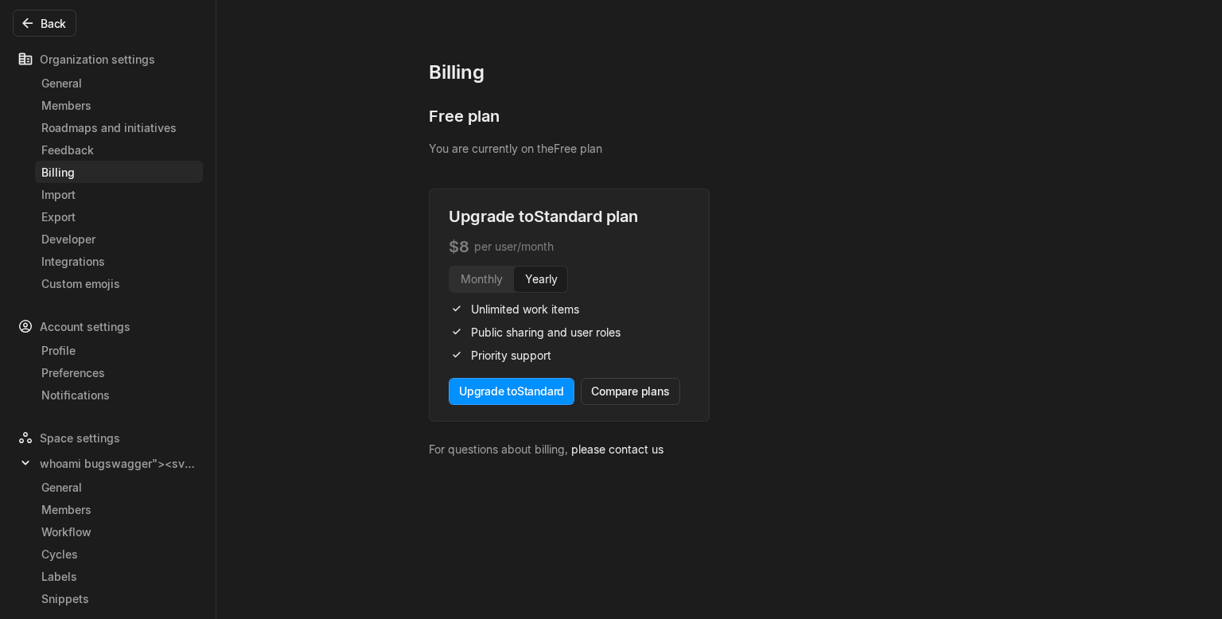
click at [446, 115] on div "Free plan" at bounding box center [719, 122] width 581 height 35
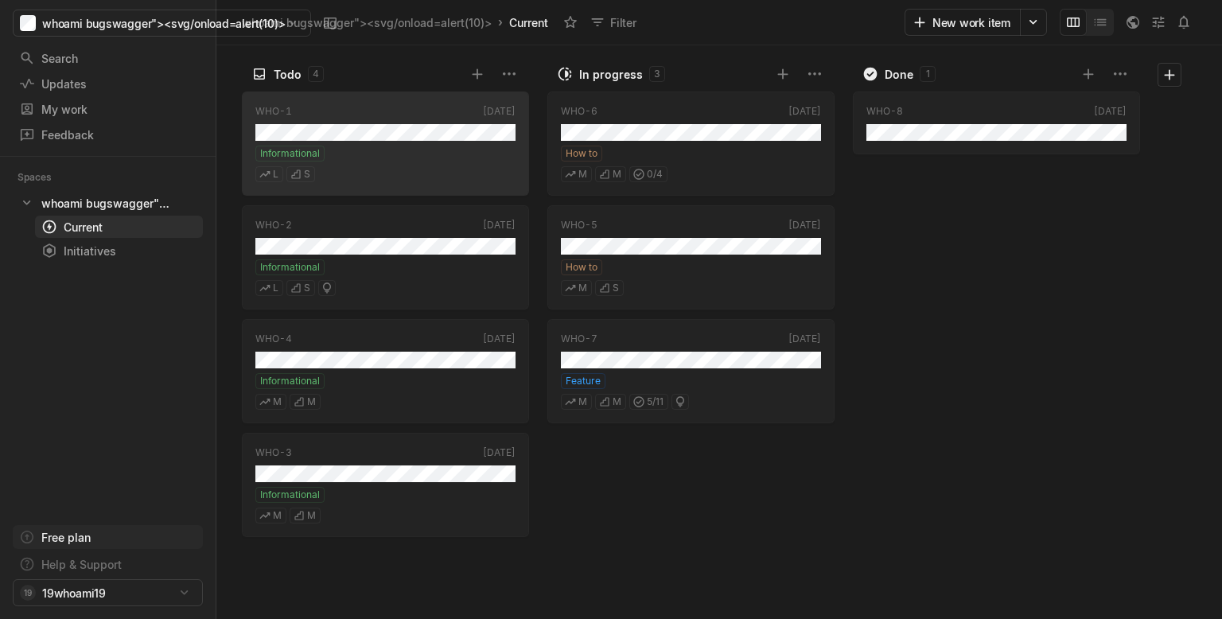
click at [81, 533] on div "Free plan" at bounding box center [65, 537] width 49 height 17
